Goal: Transaction & Acquisition: Book appointment/travel/reservation

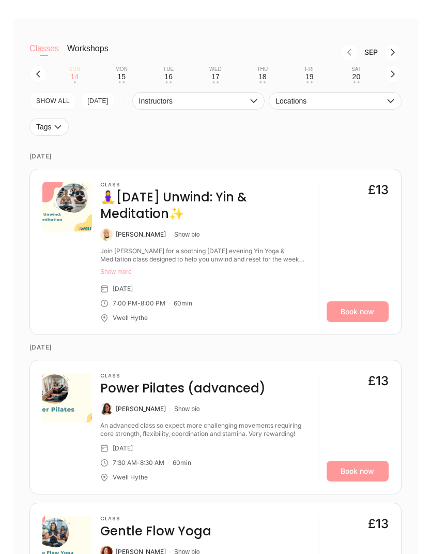
scroll to position [44, 0]
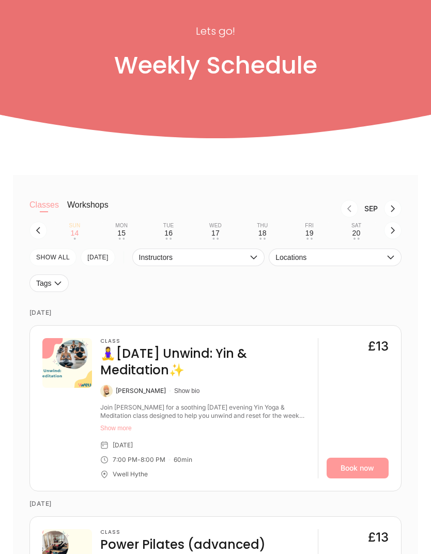
click at [230, 397] on div "[PERSON_NAME] Show bio" at bounding box center [205, 391] width 210 height 12
click at [207, 369] on h4 "🧘‍♀️[DATE] Unwind: Yin & Meditation✨" at bounding box center [205, 362] width 210 height 33
click at [368, 478] on link "Book now" at bounding box center [358, 468] width 62 height 21
click at [124, 237] on div "15" at bounding box center [121, 233] width 8 height 8
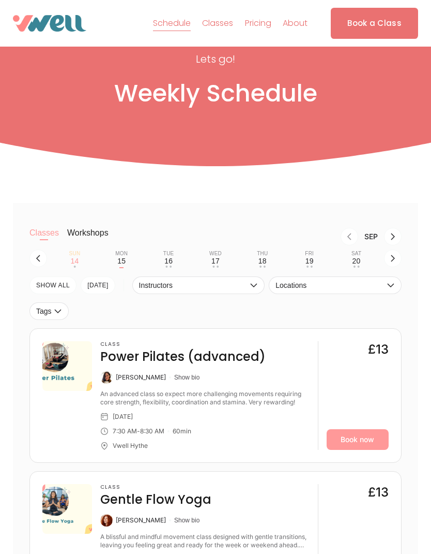
scroll to position [0, 0]
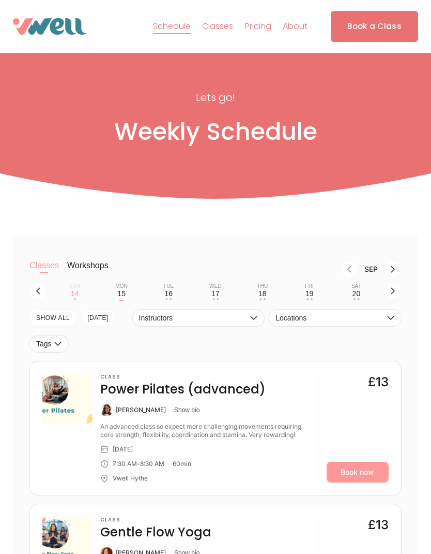
click at [169, 289] on div "Tue" at bounding box center [168, 286] width 11 height 6
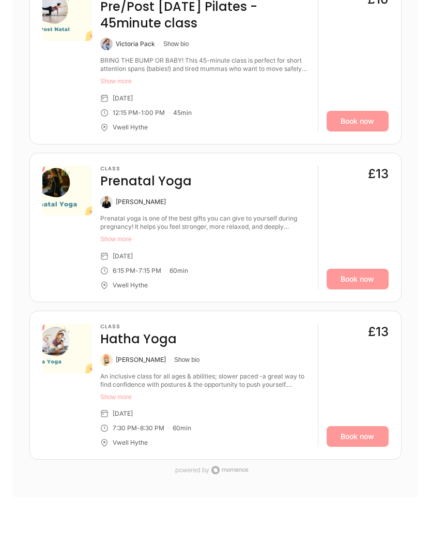
scroll to position [1004, 0]
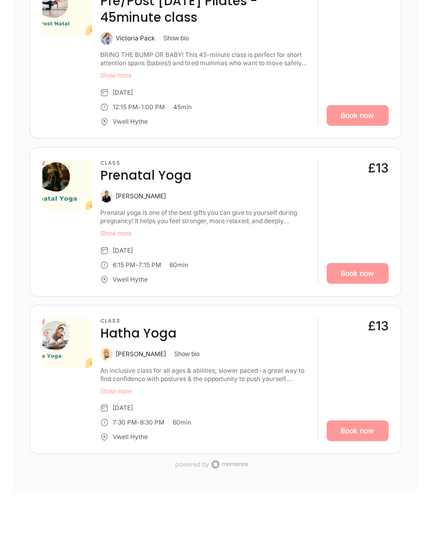
click at [361, 441] on link "Book now" at bounding box center [358, 431] width 62 height 21
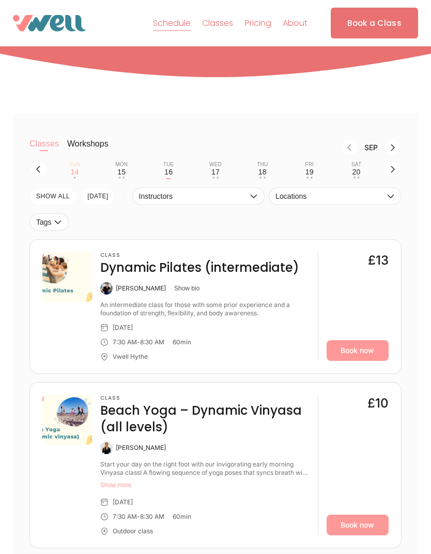
scroll to position [96, 0]
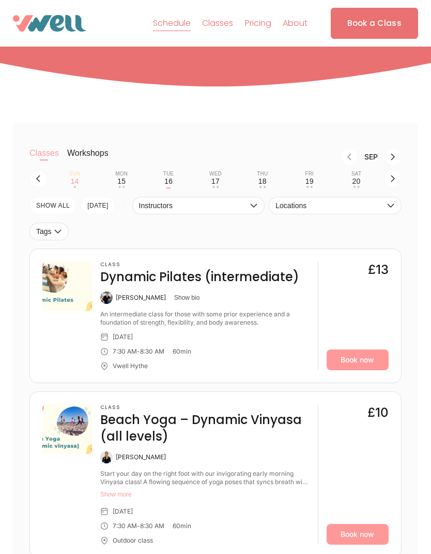
click at [214, 177] on div "Wed" at bounding box center [216, 174] width 12 height 6
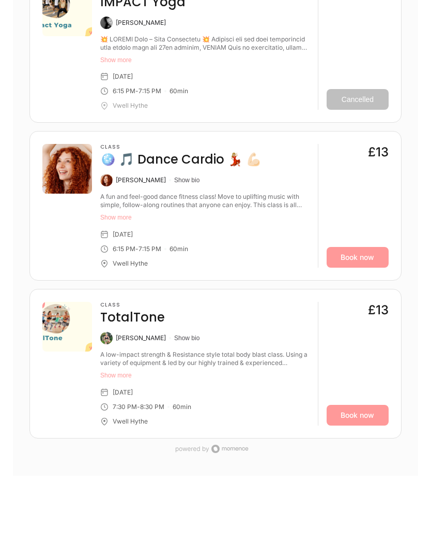
scroll to position [814, 0]
click at [355, 268] on link "Book now" at bounding box center [358, 257] width 62 height 21
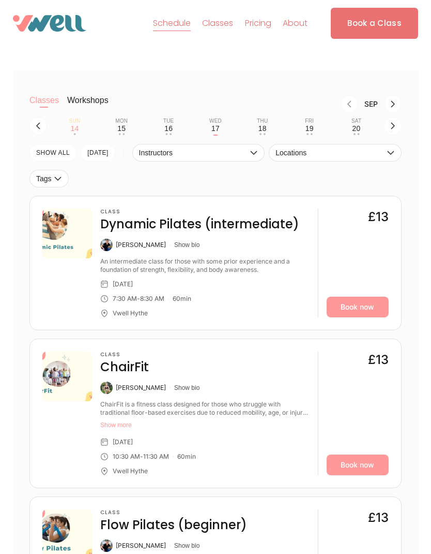
scroll to position [89, 0]
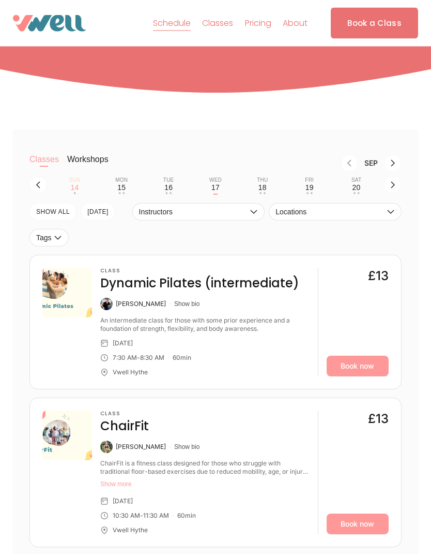
click at [260, 184] on div "Thu" at bounding box center [262, 180] width 11 height 6
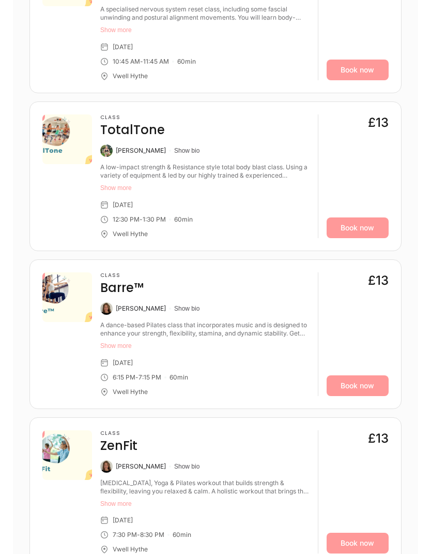
scroll to position [756, 0]
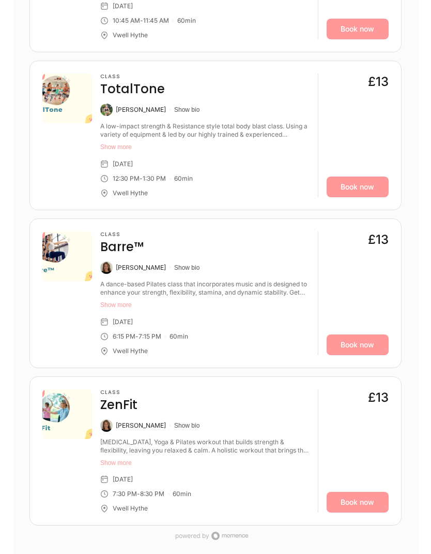
click at [358, 355] on link "Book now" at bounding box center [358, 345] width 62 height 21
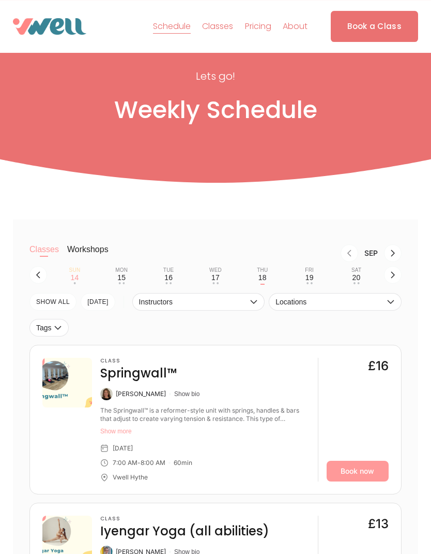
scroll to position [4, 0]
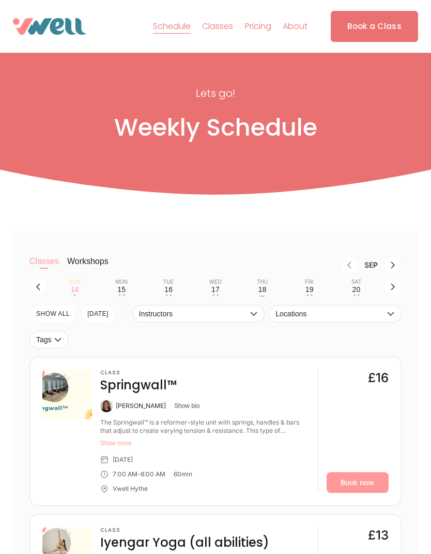
click at [317, 287] on button "Fri 19 • •" at bounding box center [309, 287] width 39 height 20
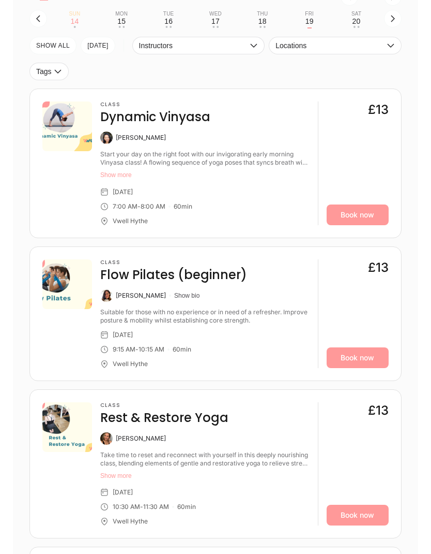
scroll to position [257, 0]
click at [278, 341] on div "Class Flow Pilates (beginner) [PERSON_NAME] Show bio Suitable for those with no…" at bounding box center [205, 313] width 210 height 109
click at [362, 225] on link "Book now" at bounding box center [358, 214] width 62 height 21
click at [358, 17] on div "Sat" at bounding box center [357, 13] width 10 height 6
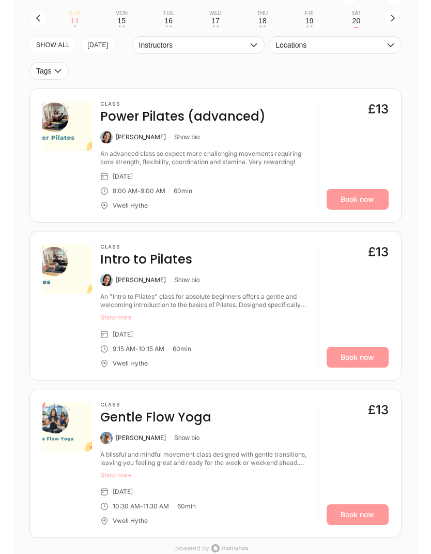
click at [362, 210] on link "Book now" at bounding box center [358, 199] width 62 height 21
click at [354, 525] on link "Book now" at bounding box center [358, 514] width 62 height 21
click at [122, 17] on div "Mon" at bounding box center [121, 13] width 12 height 6
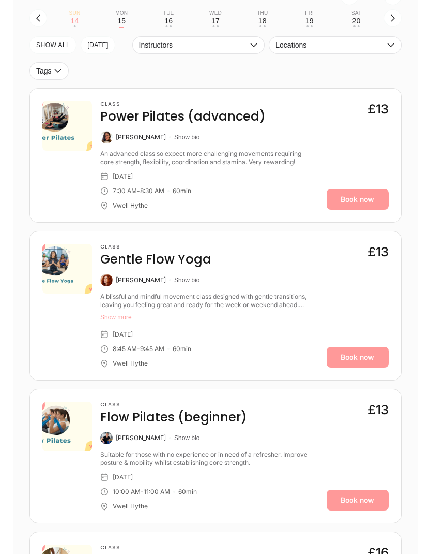
click at [73, 25] on div "14" at bounding box center [74, 21] width 8 height 8
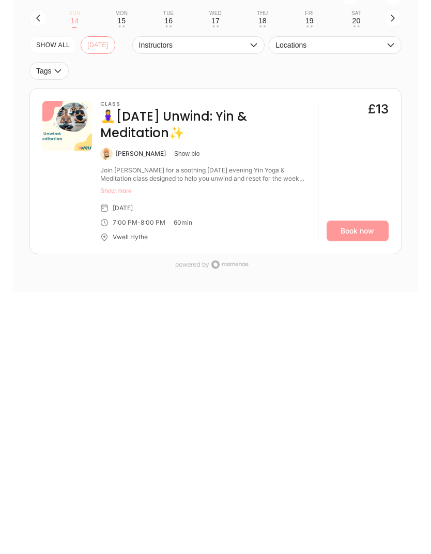
click at [338, 28] on button "Sat 20 • •" at bounding box center [356, 18] width 39 height 20
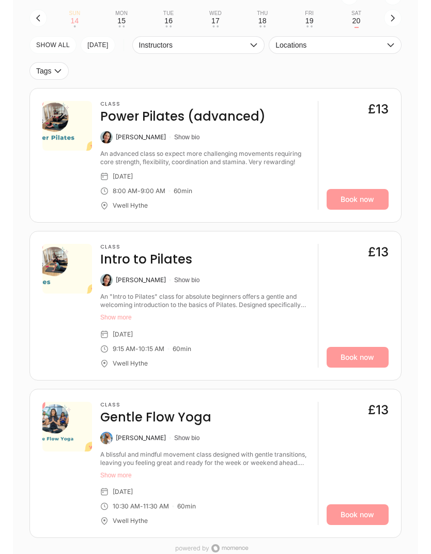
click at [388, 27] on button "button" at bounding box center [393, 18] width 18 height 18
click at [76, 25] on div "21" at bounding box center [74, 21] width 8 height 8
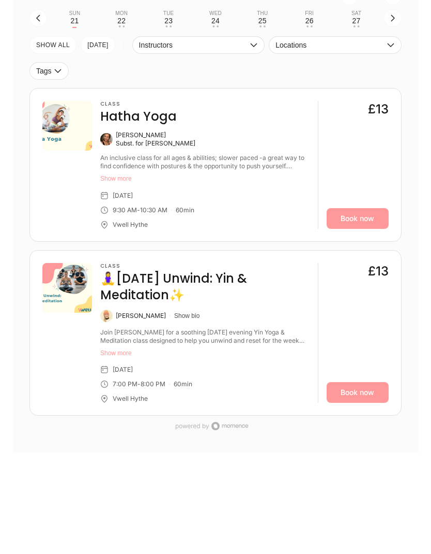
click at [358, 402] on link "Book now" at bounding box center [358, 392] width 62 height 21
click at [364, 229] on link "Book now" at bounding box center [358, 218] width 62 height 21
click at [38, 21] on icon "button" at bounding box center [38, 17] width 4 height 7
click at [355, 17] on div "Sat" at bounding box center [357, 13] width 10 height 6
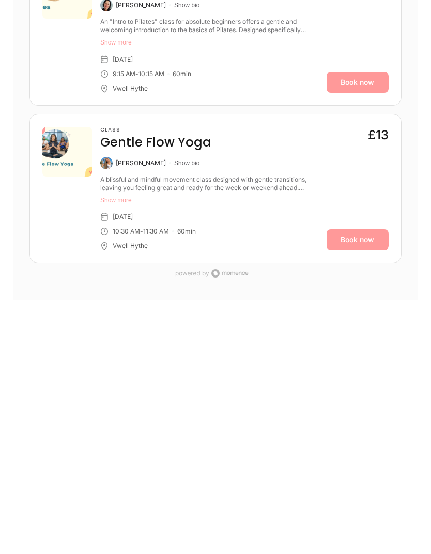
scroll to position [545, 0]
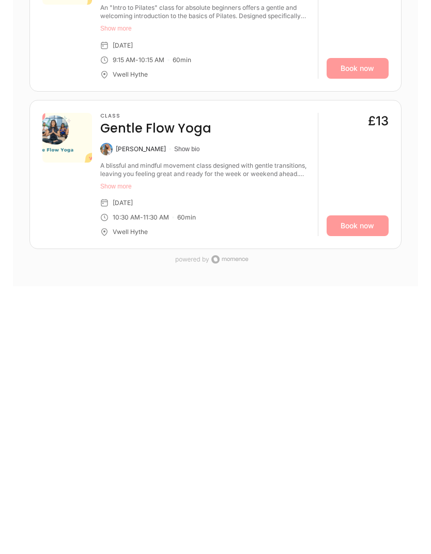
click at [361, 236] on link "Book now" at bounding box center [358, 225] width 62 height 21
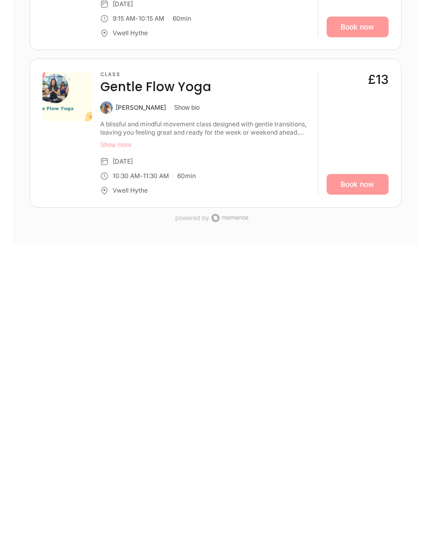
scroll to position [0, 0]
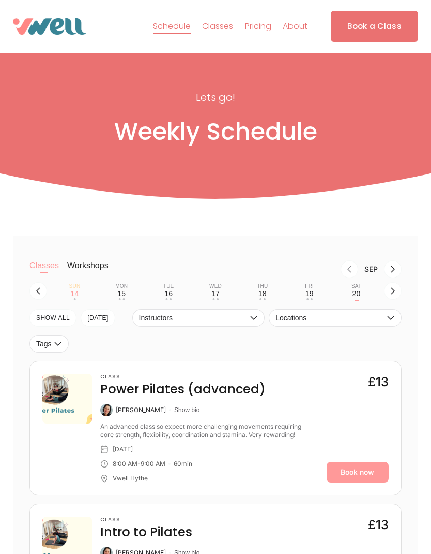
click at [394, 272] on icon "Next month, Oct" at bounding box center [393, 269] width 8 height 8
click at [395, 269] on button "Next month, Nov" at bounding box center [393, 269] width 18 height 18
click at [396, 268] on button "Next month, Dec" at bounding box center [393, 269] width 18 height 18
click at [395, 271] on icon "Next month, Jan" at bounding box center [393, 269] width 8 height 8
click at [350, 272] on icon "Previous month, Dec" at bounding box center [350, 268] width 4 height 7
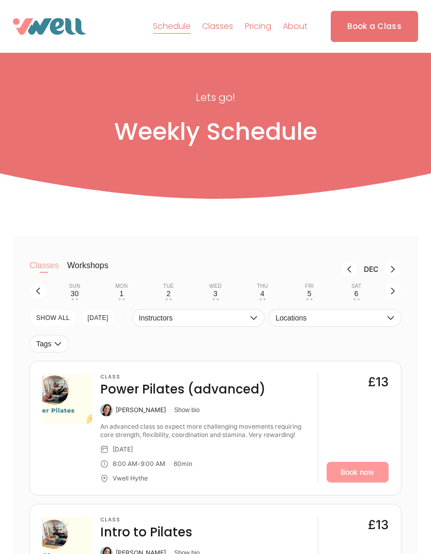
click at [347, 269] on button "Previous month, Nov" at bounding box center [350, 269] width 18 height 18
click at [347, 273] on icon "Previous month, Oct" at bounding box center [350, 269] width 8 height 8
click at [348, 272] on icon "Previous month, Sep" at bounding box center [350, 269] width 8 height 8
click at [396, 294] on icon "button" at bounding box center [393, 291] width 8 height 8
click at [396, 295] on icon "button" at bounding box center [393, 291] width 8 height 8
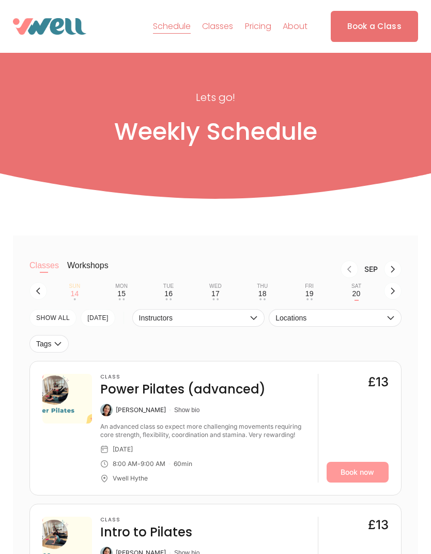
click at [394, 294] on icon "button" at bounding box center [393, 291] width 8 height 8
click at [392, 291] on button "button" at bounding box center [393, 291] width 18 height 18
click at [391, 293] on icon "button" at bounding box center [393, 291] width 8 height 8
click at [390, 292] on icon "button" at bounding box center [393, 291] width 8 height 8
click at [389, 292] on icon "button" at bounding box center [393, 291] width 8 height 8
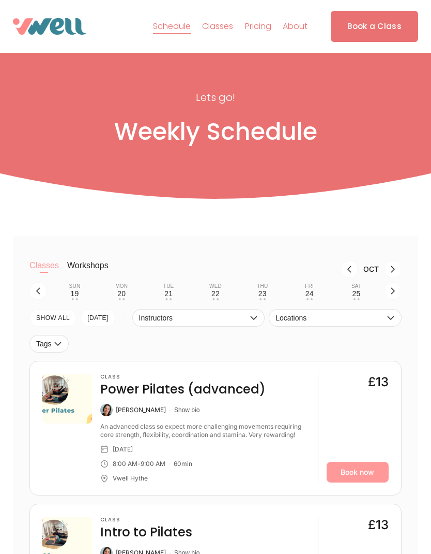
click at [389, 293] on icon "button" at bounding box center [393, 291] width 8 height 8
click at [391, 294] on icon "button" at bounding box center [393, 291] width 8 height 8
click at [394, 293] on icon "button" at bounding box center [393, 291] width 8 height 8
click at [388, 297] on button "button" at bounding box center [393, 291] width 18 height 18
click at [123, 289] on div "Mon" at bounding box center [121, 286] width 12 height 6
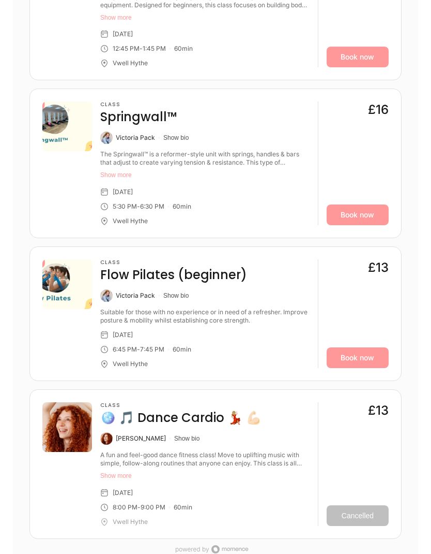
scroll to position [855, 0]
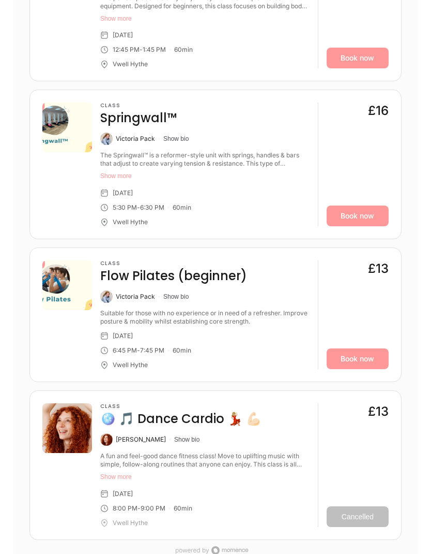
click at [359, 227] on link "Book now" at bounding box center [358, 216] width 62 height 21
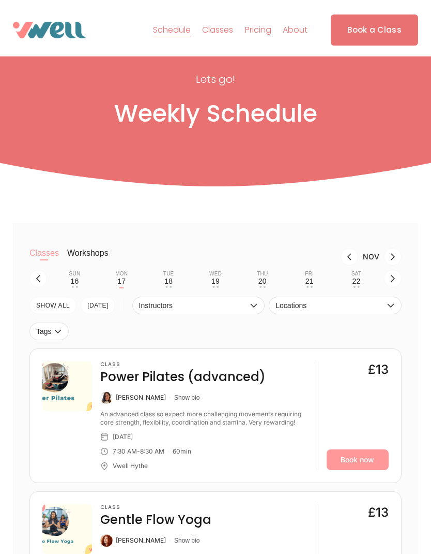
scroll to position [4, 0]
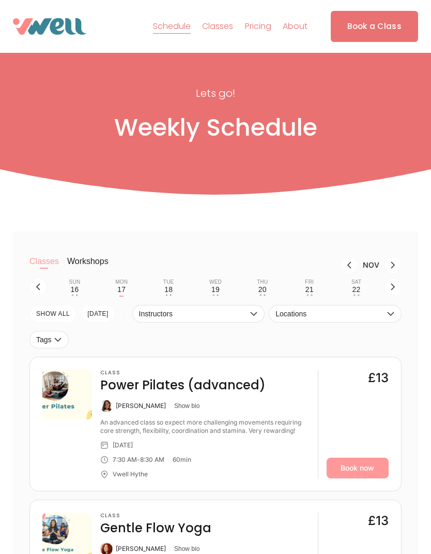
click at [393, 266] on icon "Next month, Dec" at bounding box center [393, 265] width 8 height 8
click at [123, 293] on div "1" at bounding box center [121, 289] width 4 height 8
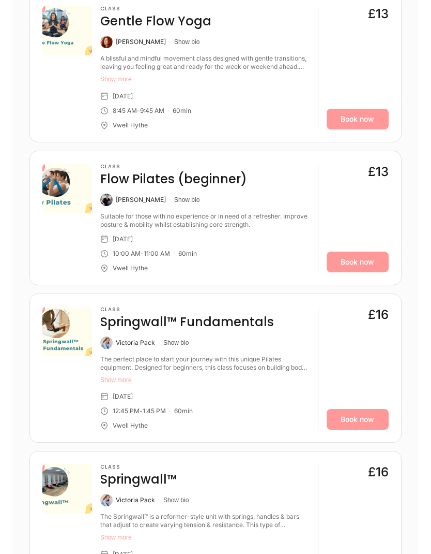
scroll to position [494, 0]
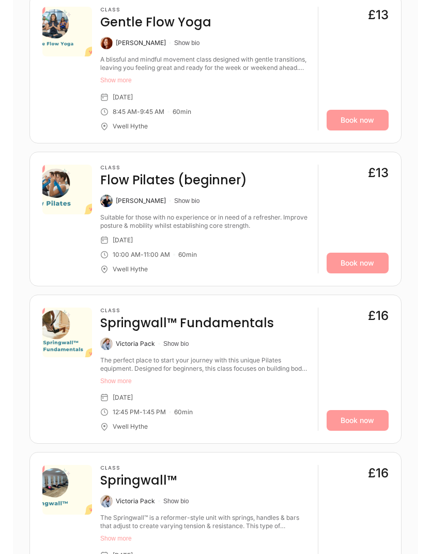
click at [356, 430] on link "Book now" at bounding box center [358, 420] width 62 height 21
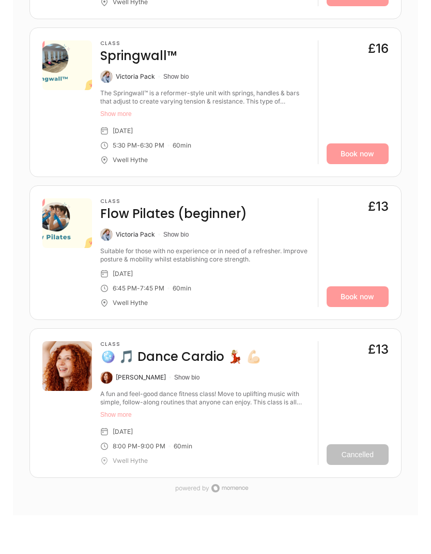
scroll to position [899, 0]
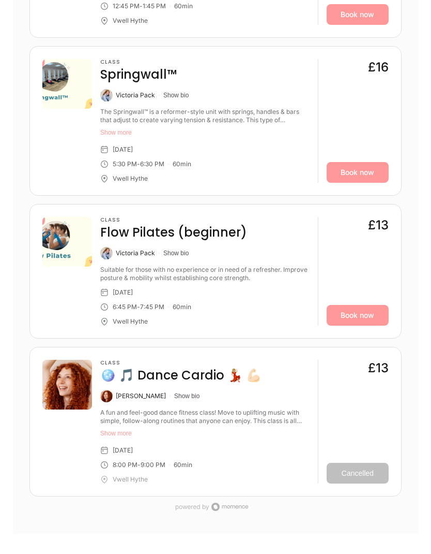
click at [365, 183] on link "Book now" at bounding box center [358, 172] width 62 height 21
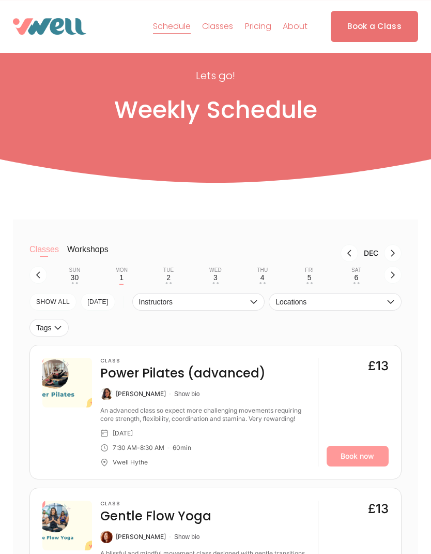
scroll to position [2, 0]
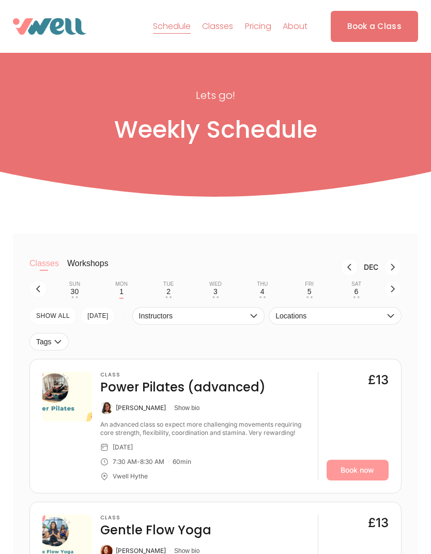
click at [346, 271] on icon "Previous month, Nov" at bounding box center [350, 267] width 8 height 8
click at [122, 294] on div "27" at bounding box center [121, 291] width 8 height 8
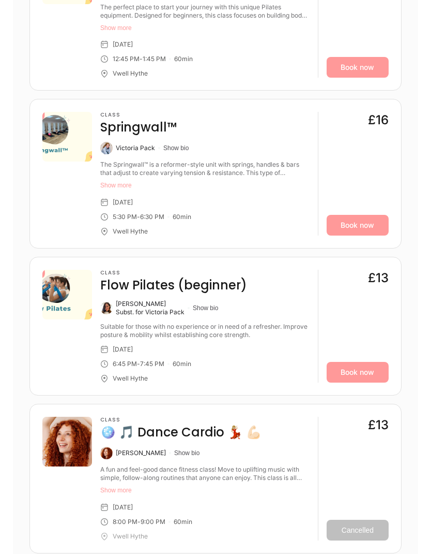
scroll to position [843, 0]
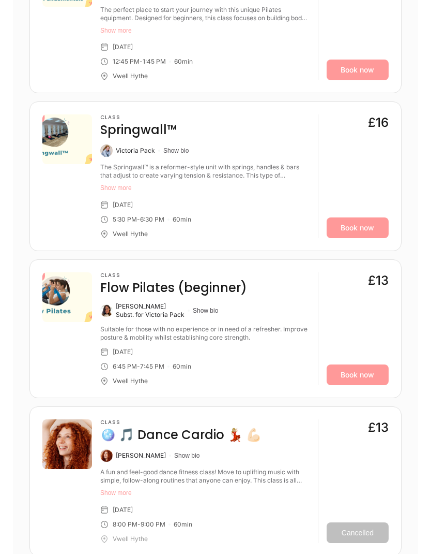
click at [358, 238] on link "Book now" at bounding box center [358, 228] width 62 height 21
